Goal: Navigation & Orientation: Find specific page/section

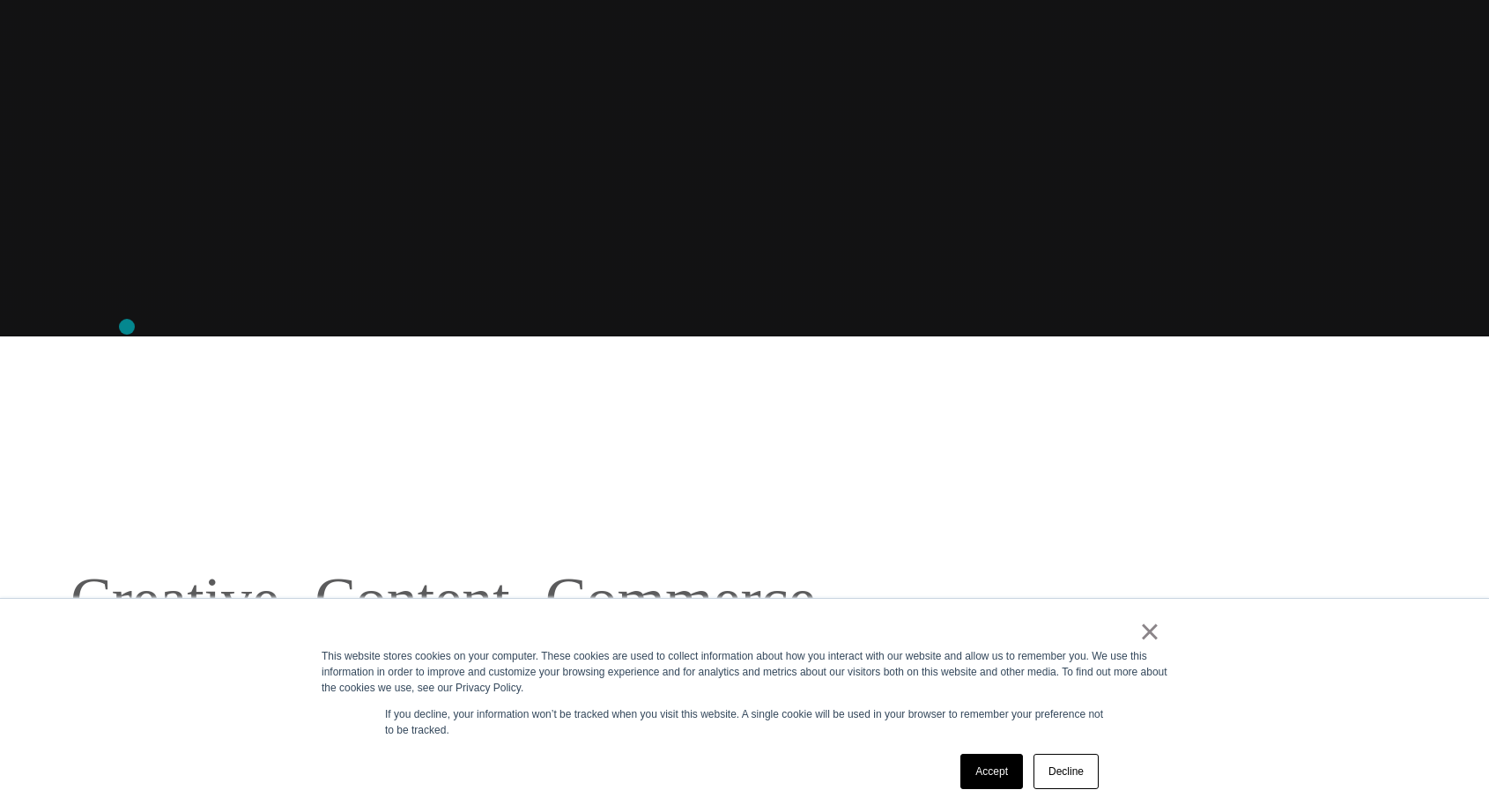
scroll to position [627, 0]
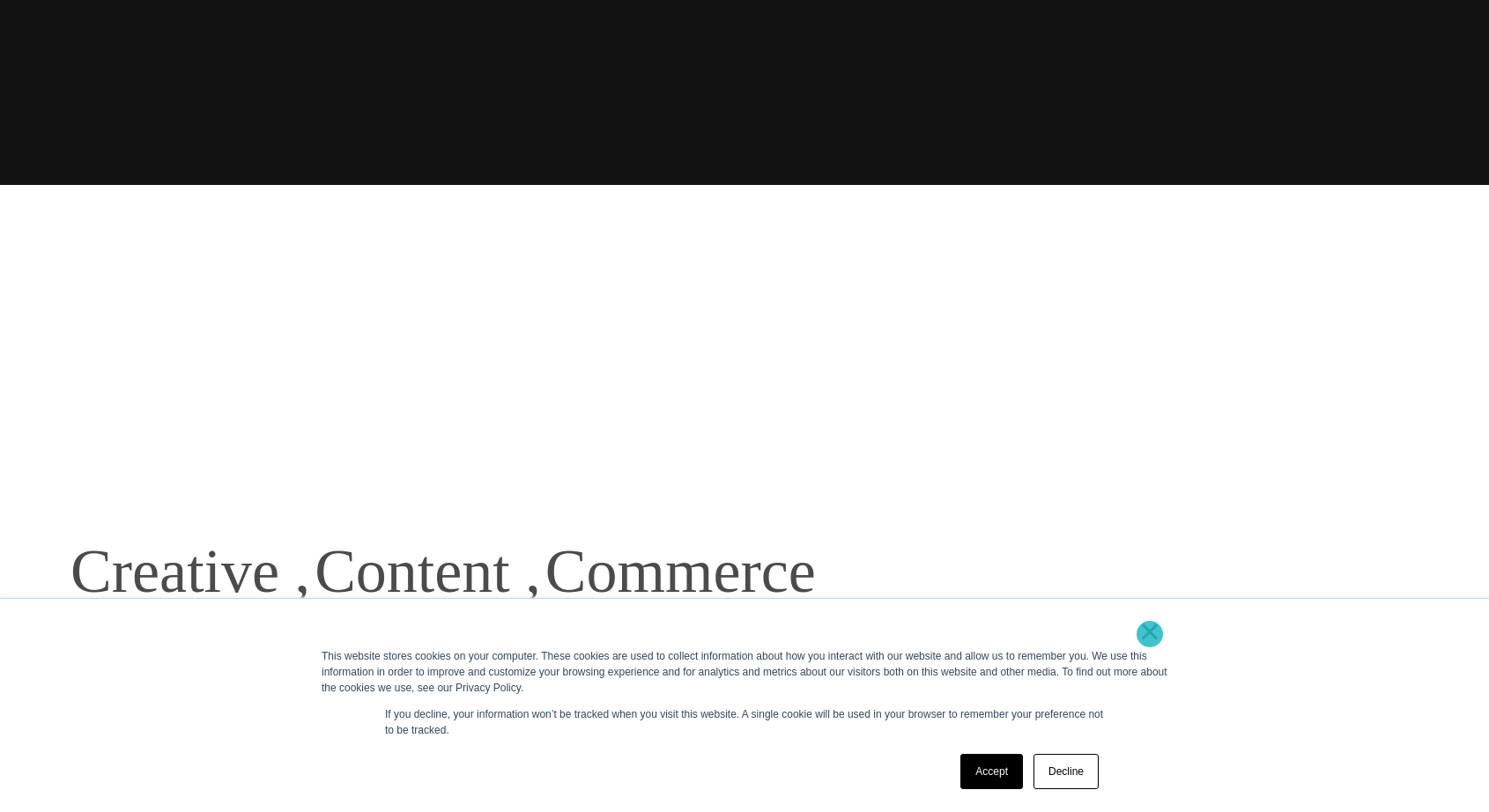
click at [1150, 635] on link "×" at bounding box center [1150, 632] width 22 height 16
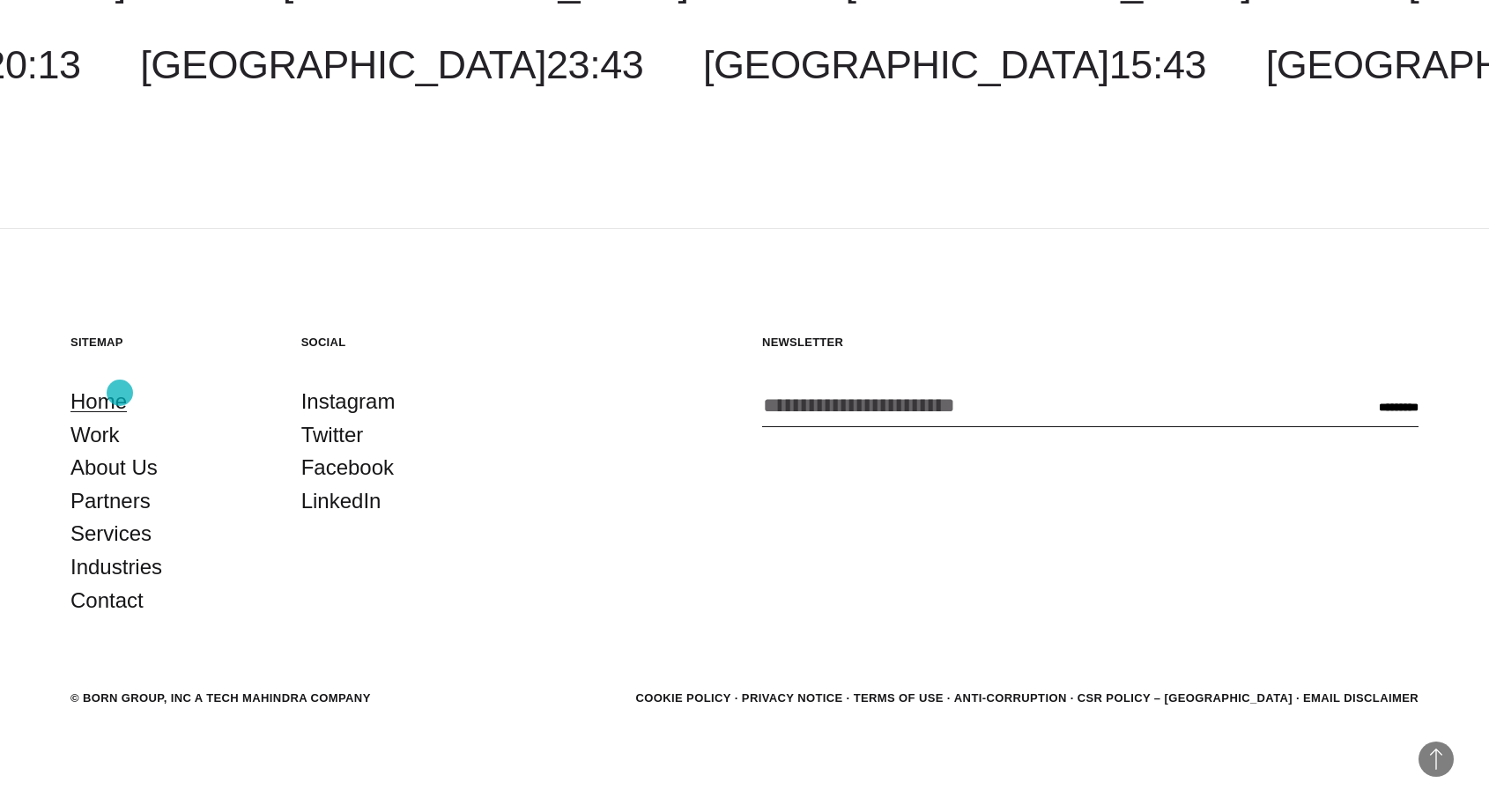
scroll to position [5595, 0]
click at [110, 470] on link "About Us" at bounding box center [114, 468] width 87 height 33
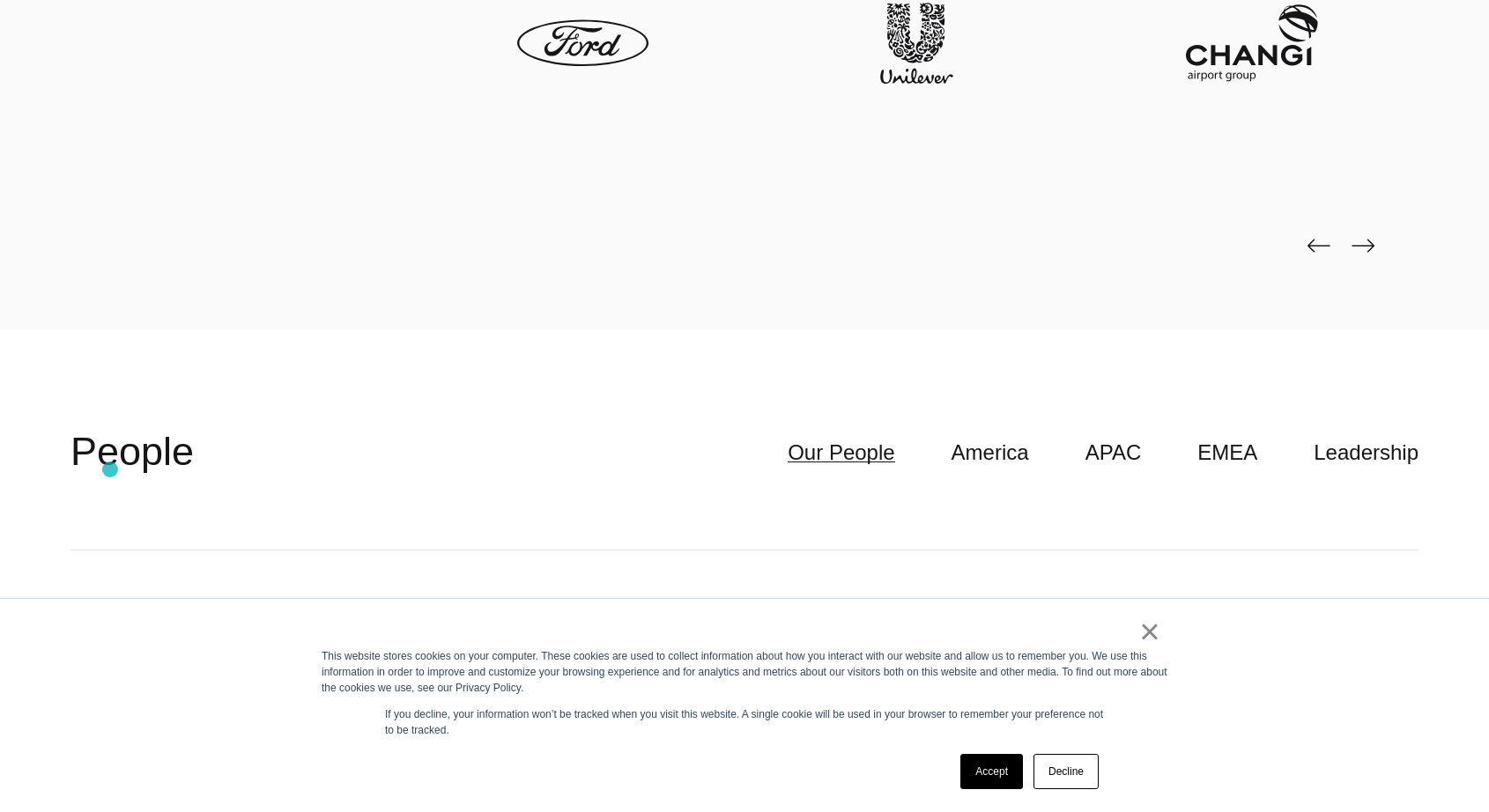
scroll to position [4929, 0]
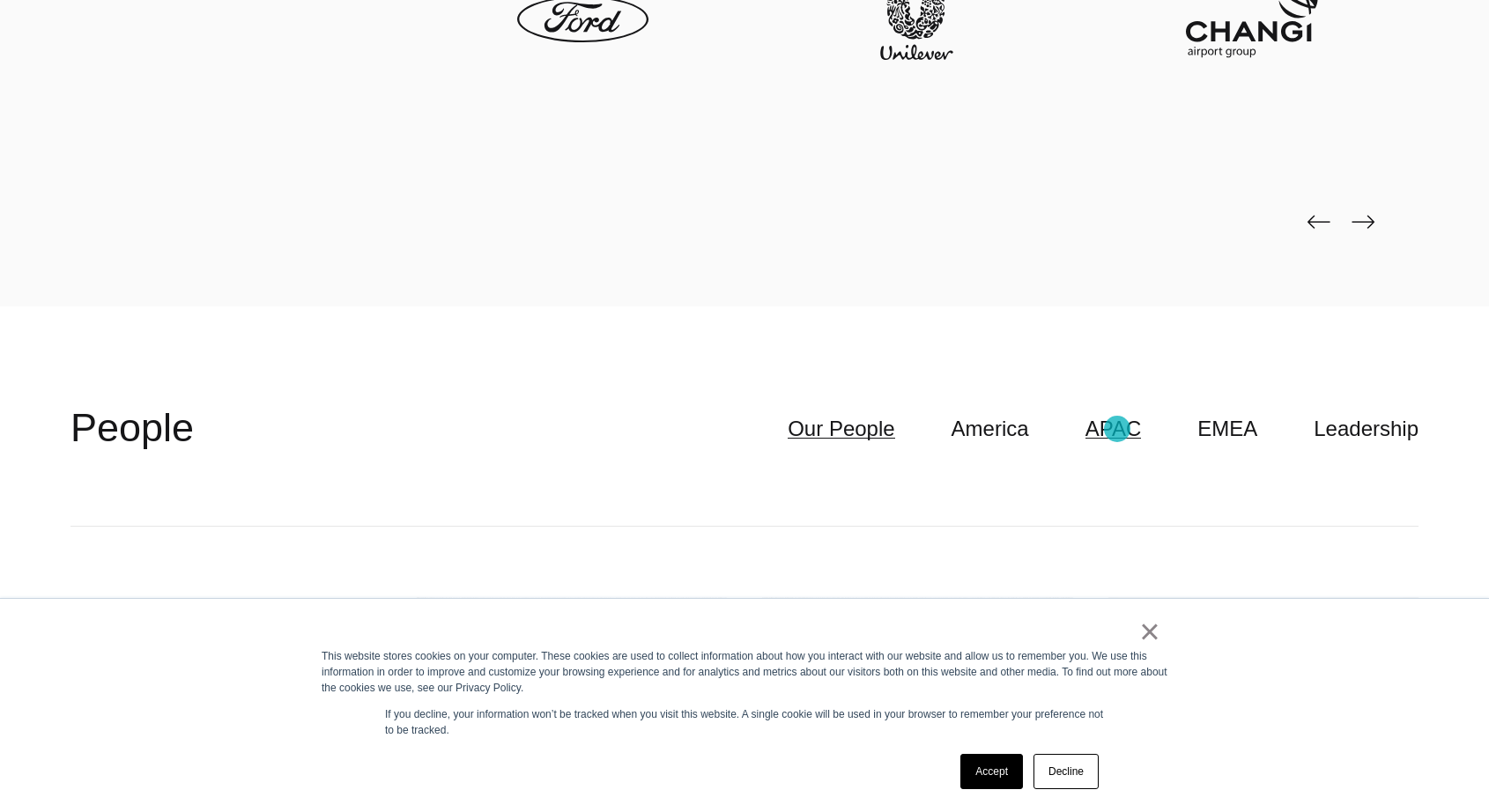
click at [1118, 429] on link "APAC" at bounding box center [1114, 429] width 57 height 33
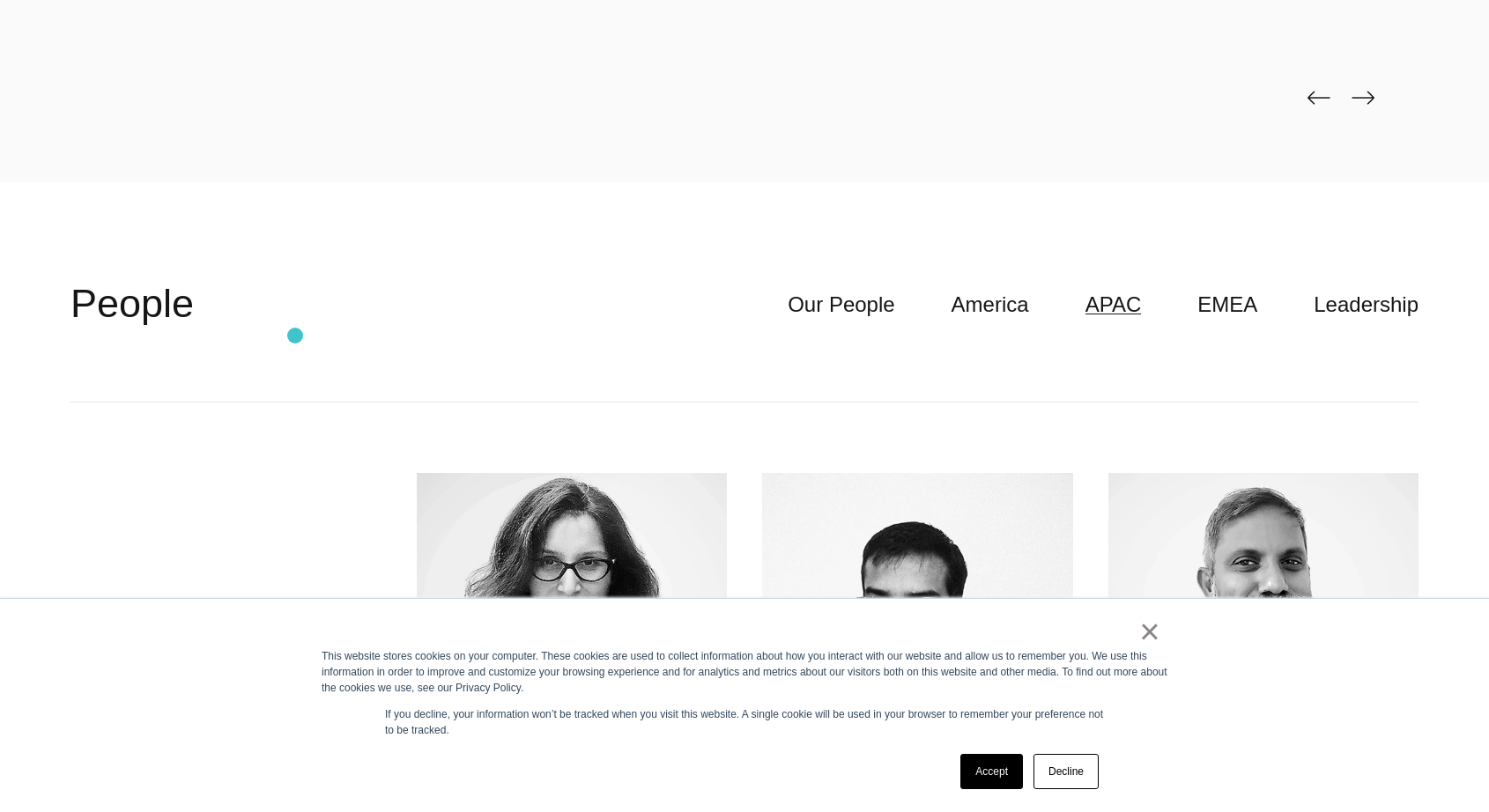
scroll to position [5044, 0]
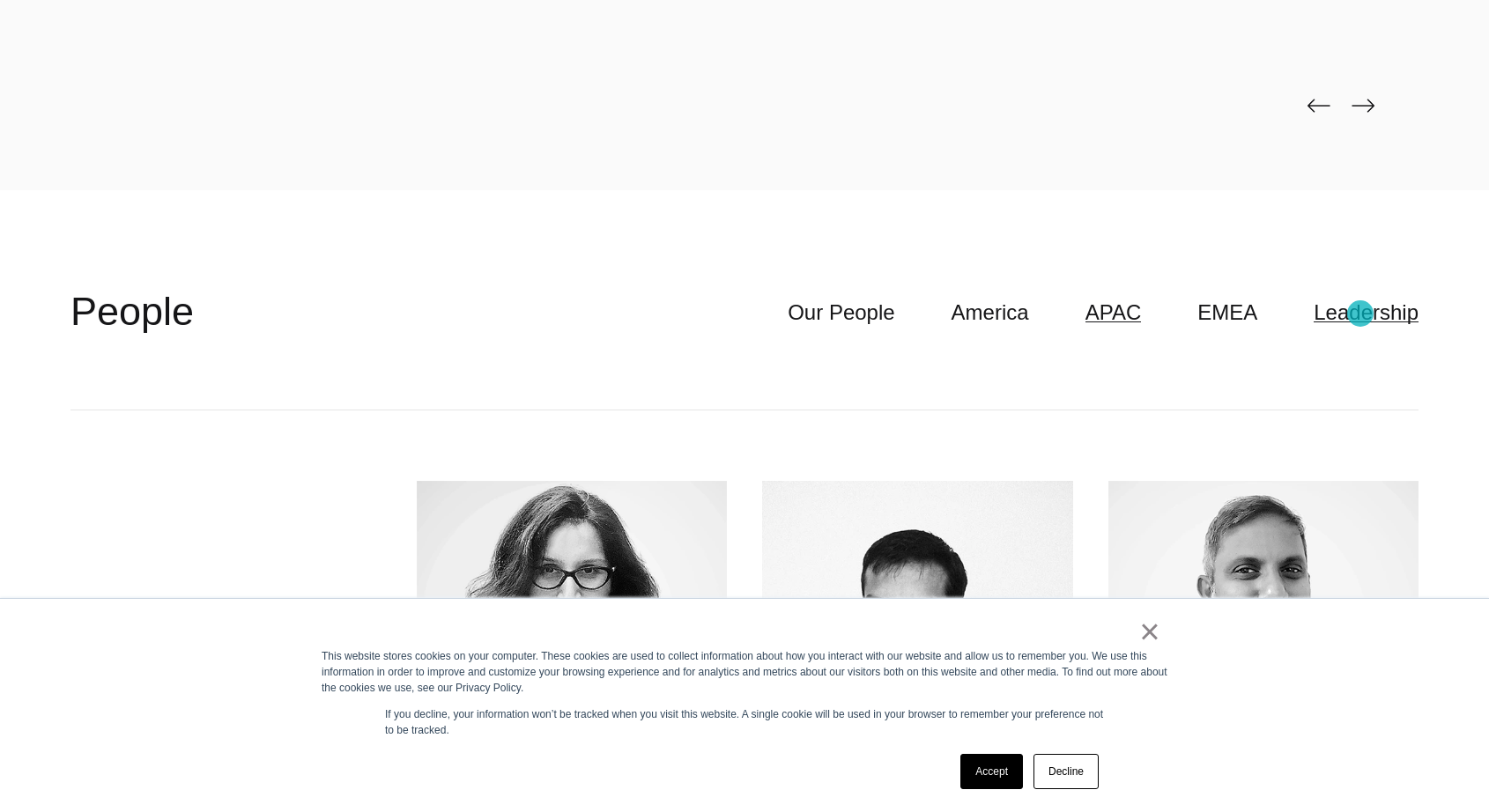
click at [1361, 313] on link "Leadership" at bounding box center [1366, 312] width 105 height 33
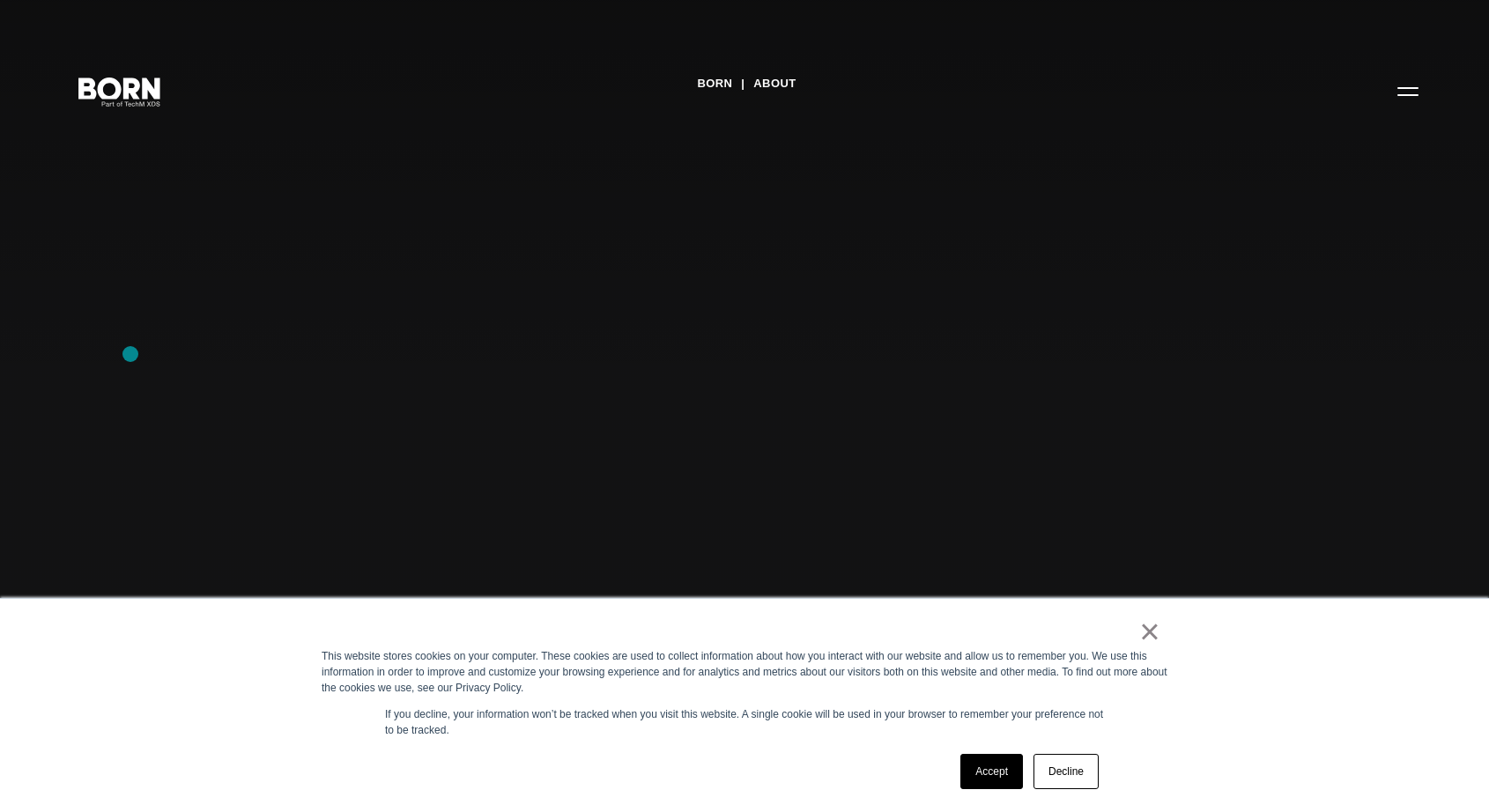
scroll to position [0, 0]
click at [771, 85] on link "About" at bounding box center [774, 83] width 42 height 26
click at [720, 83] on link "BORN" at bounding box center [714, 83] width 35 height 26
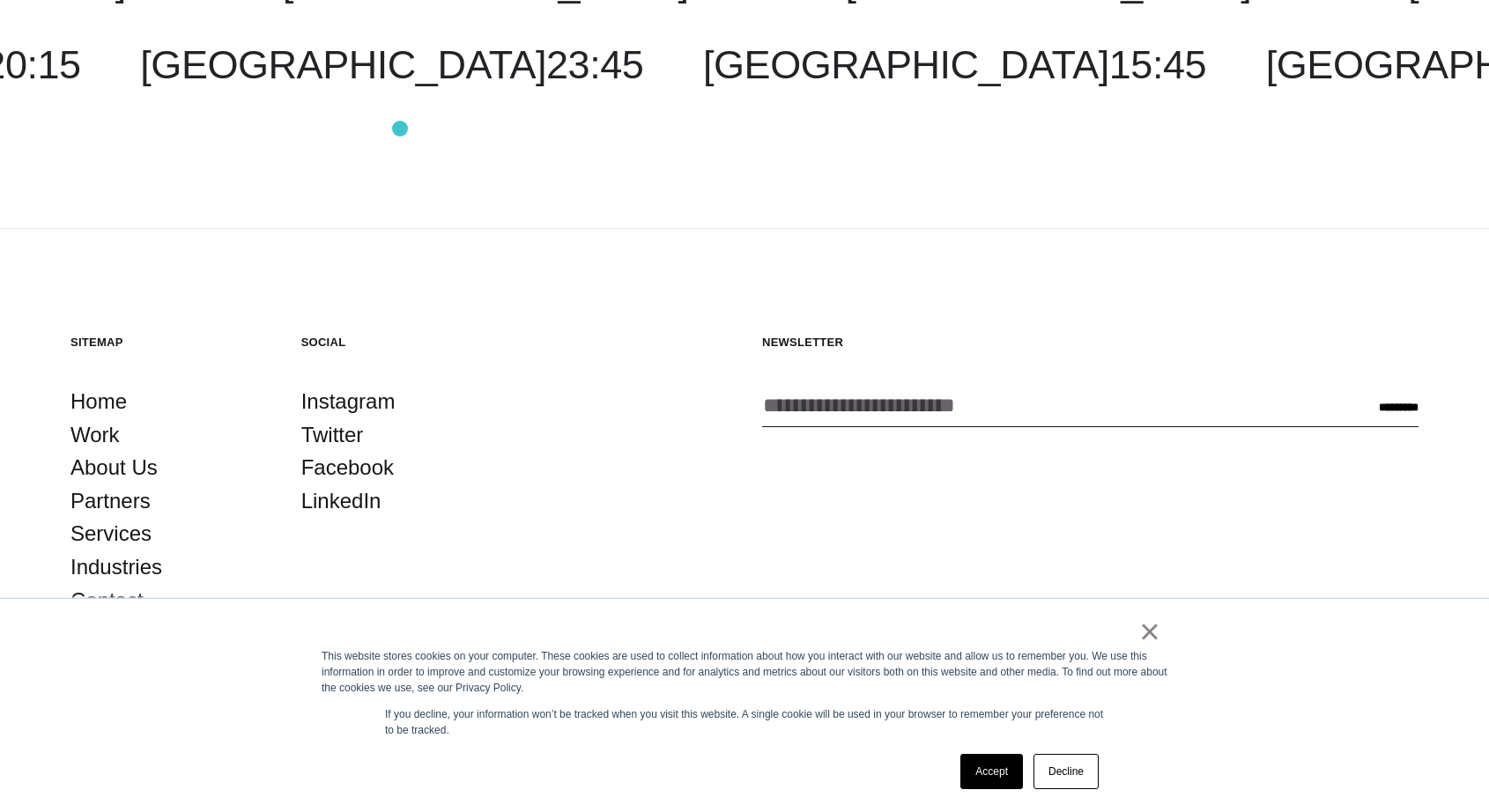
scroll to position [5595, 0]
